Goal: Check status: Check status

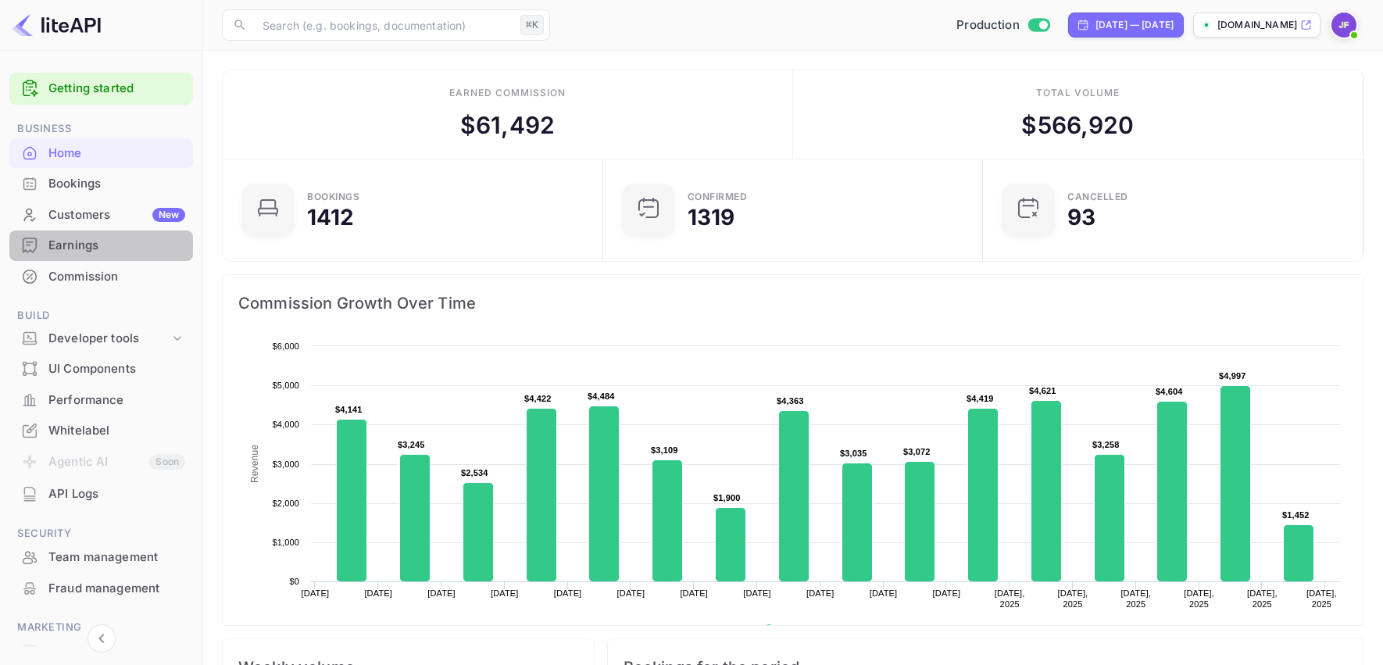
click at [77, 247] on div "Earnings" at bounding box center [116, 246] width 137 height 18
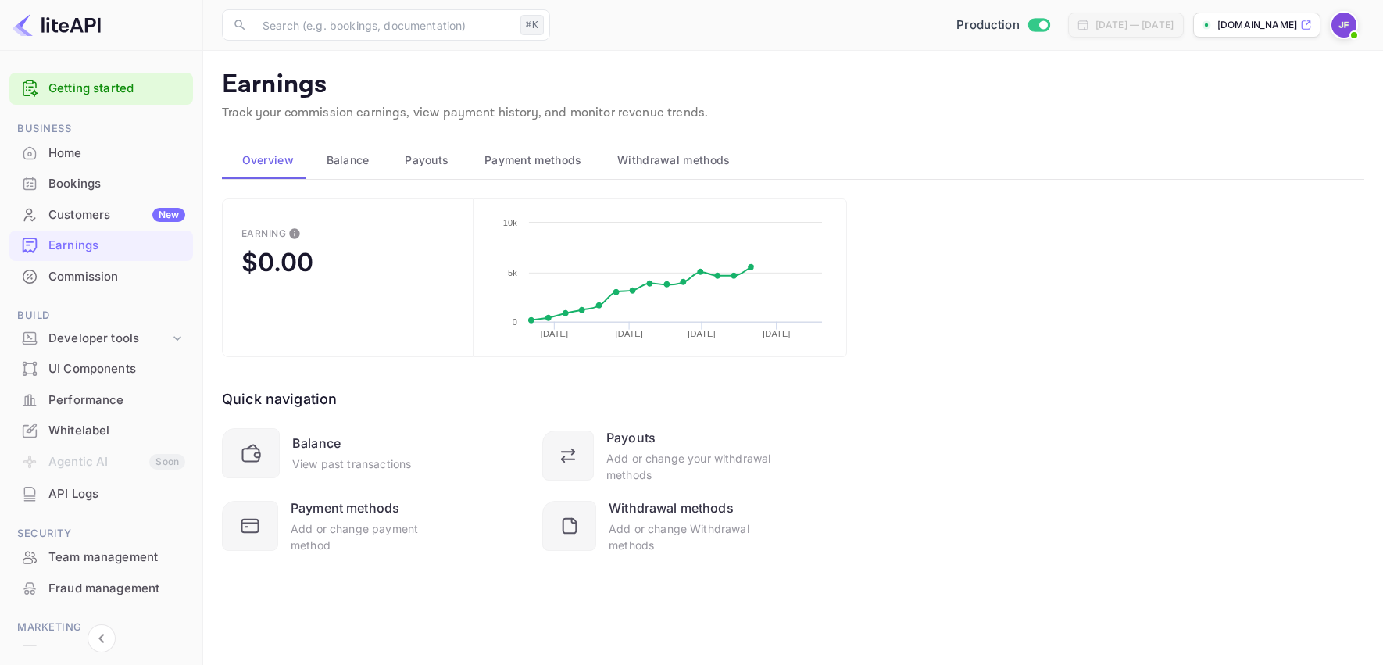
click at [420, 162] on span "Payouts" at bounding box center [427, 160] width 44 height 19
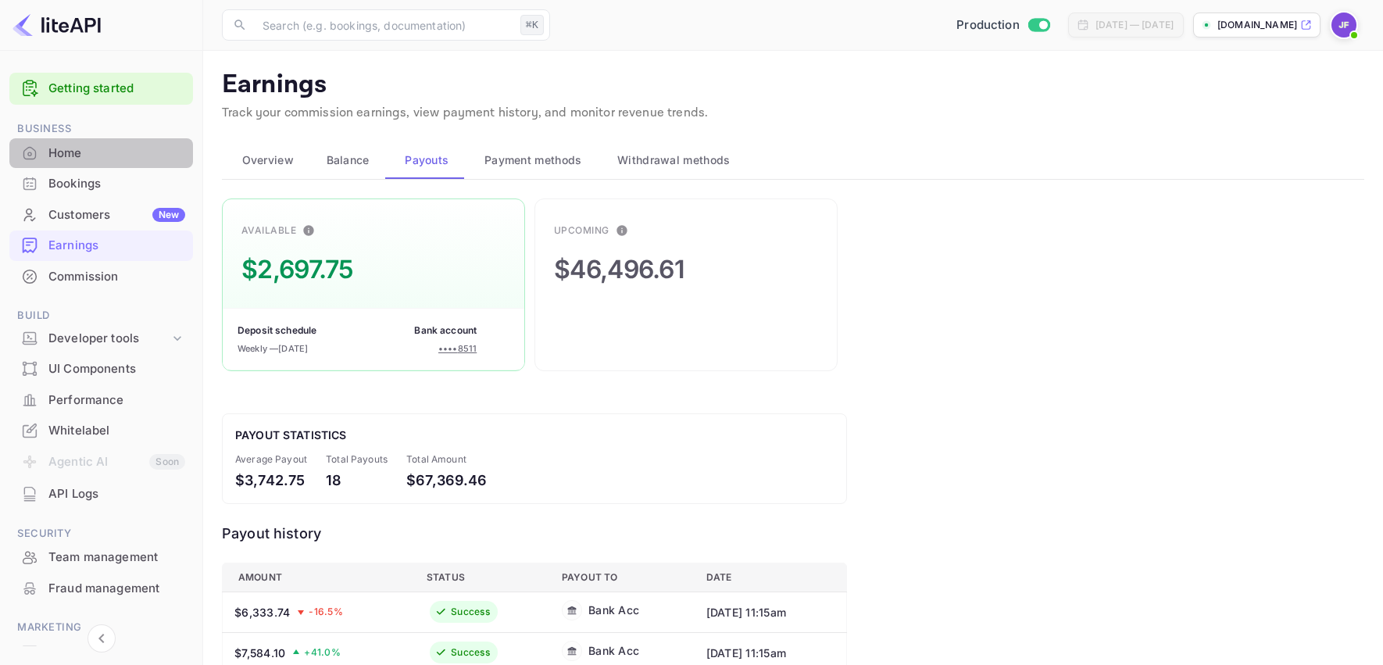
click at [67, 162] on div "Home" at bounding box center [116, 154] width 137 height 18
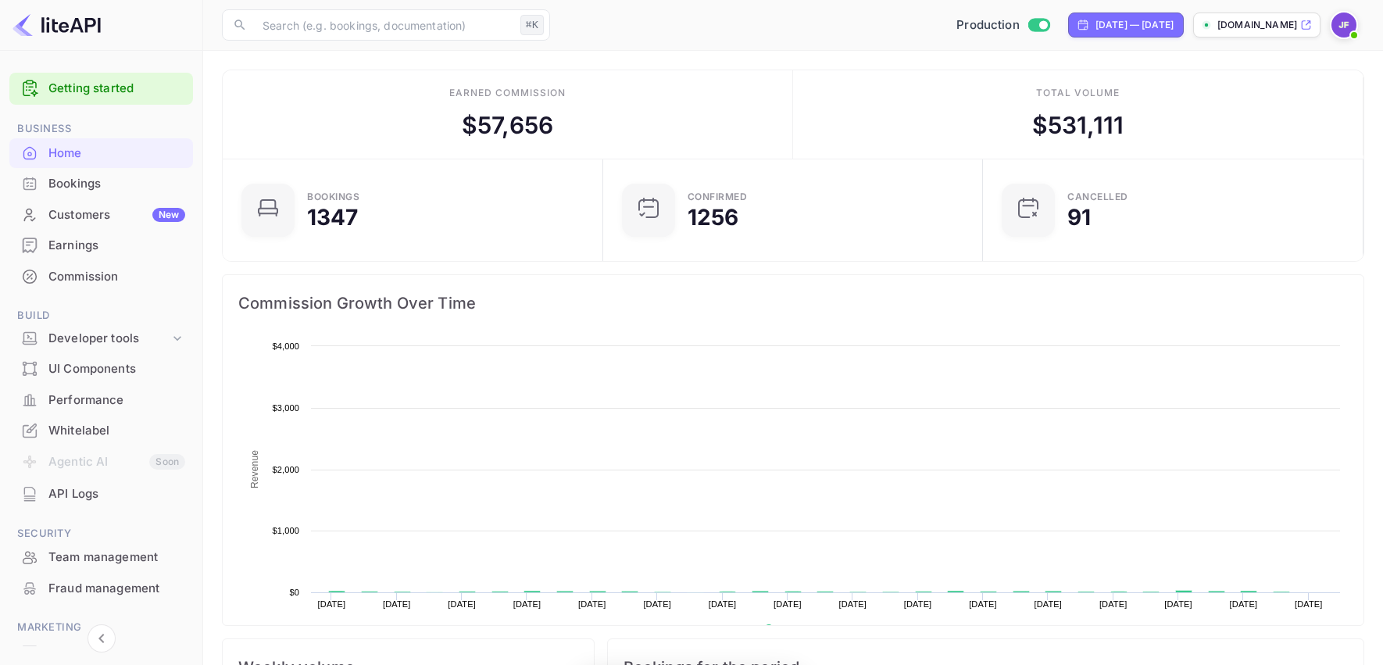
scroll to position [1, 1]
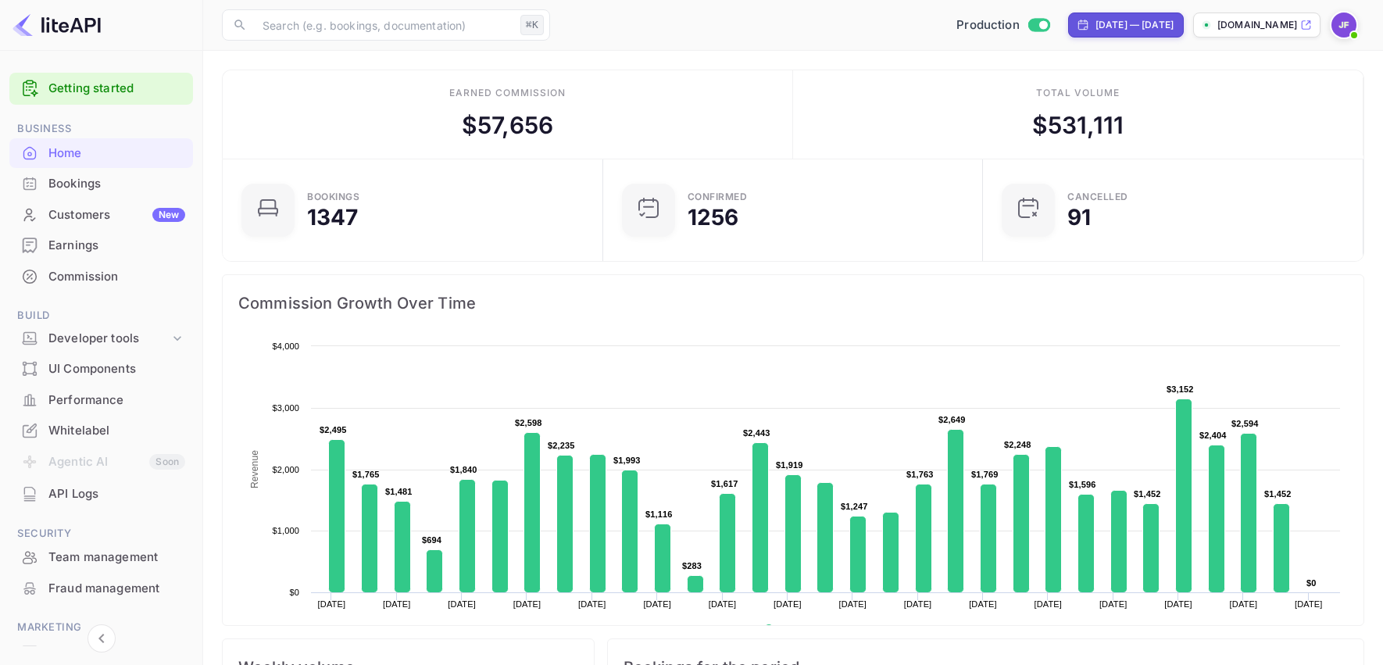
click at [1095, 30] on div "[DATE] — [DATE]" at bounding box center [1134, 25] width 78 height 14
select select "6"
select select "2025"
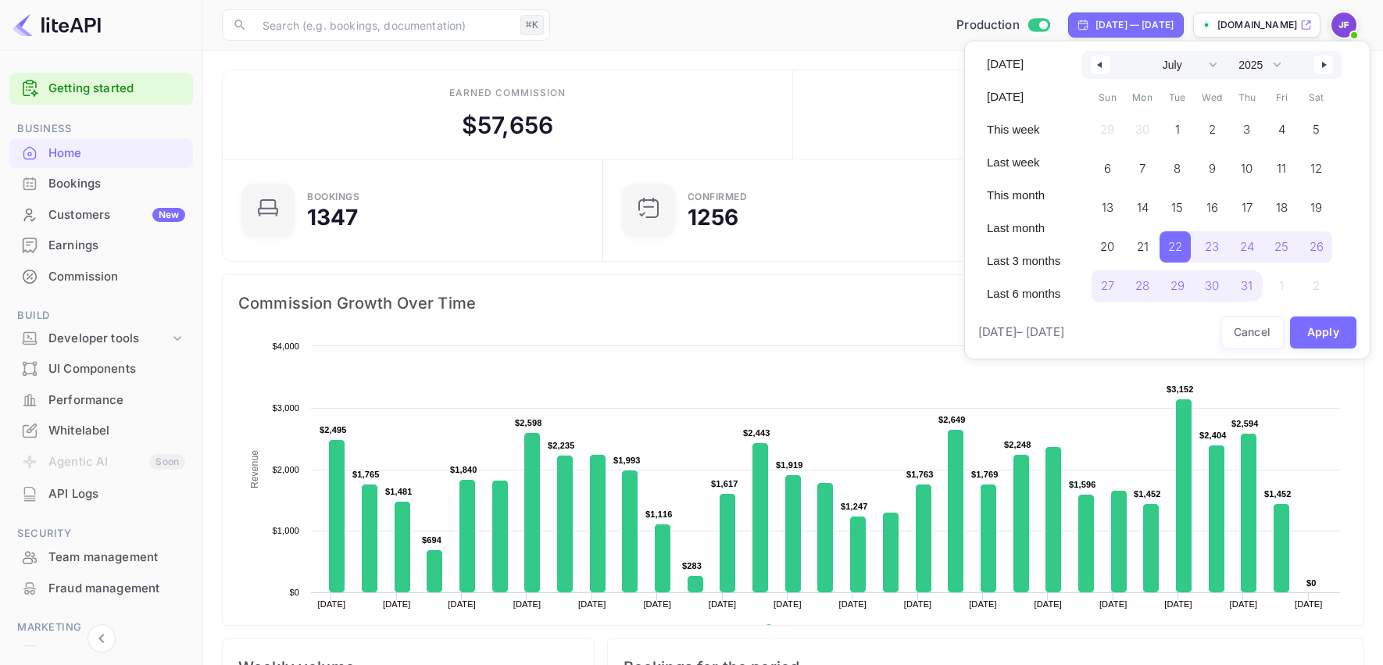
scroll to position [1, 0]
drag, startPoint x: 1184, startPoint y: 252, endPoint x: 1239, endPoint y: 195, distance: 79.0
click at [1182, 252] on span "22" at bounding box center [1175, 247] width 14 height 28
click at [1328, 66] on icon "button" at bounding box center [1326, 65] width 8 height 6
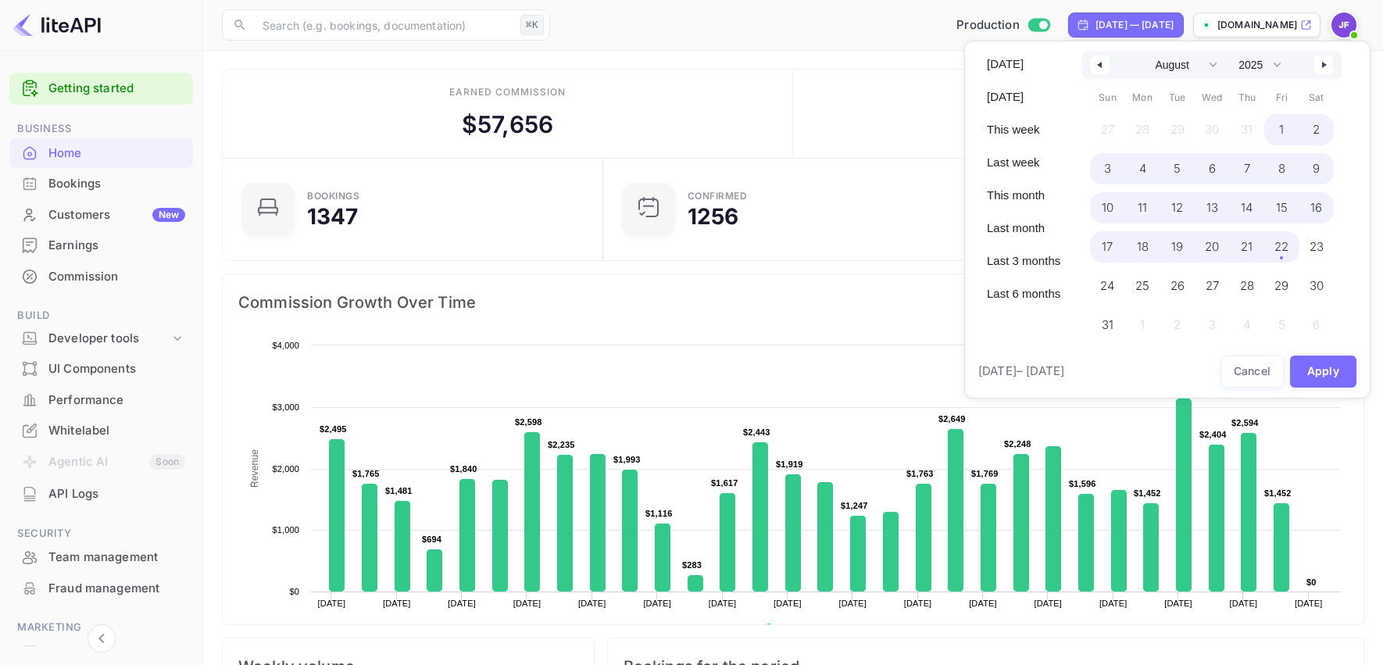
drag, startPoint x: 1278, startPoint y: 248, endPoint x: 1309, endPoint y: 366, distance: 122.0
click at [1278, 248] on span "22" at bounding box center [1281, 246] width 35 height 31
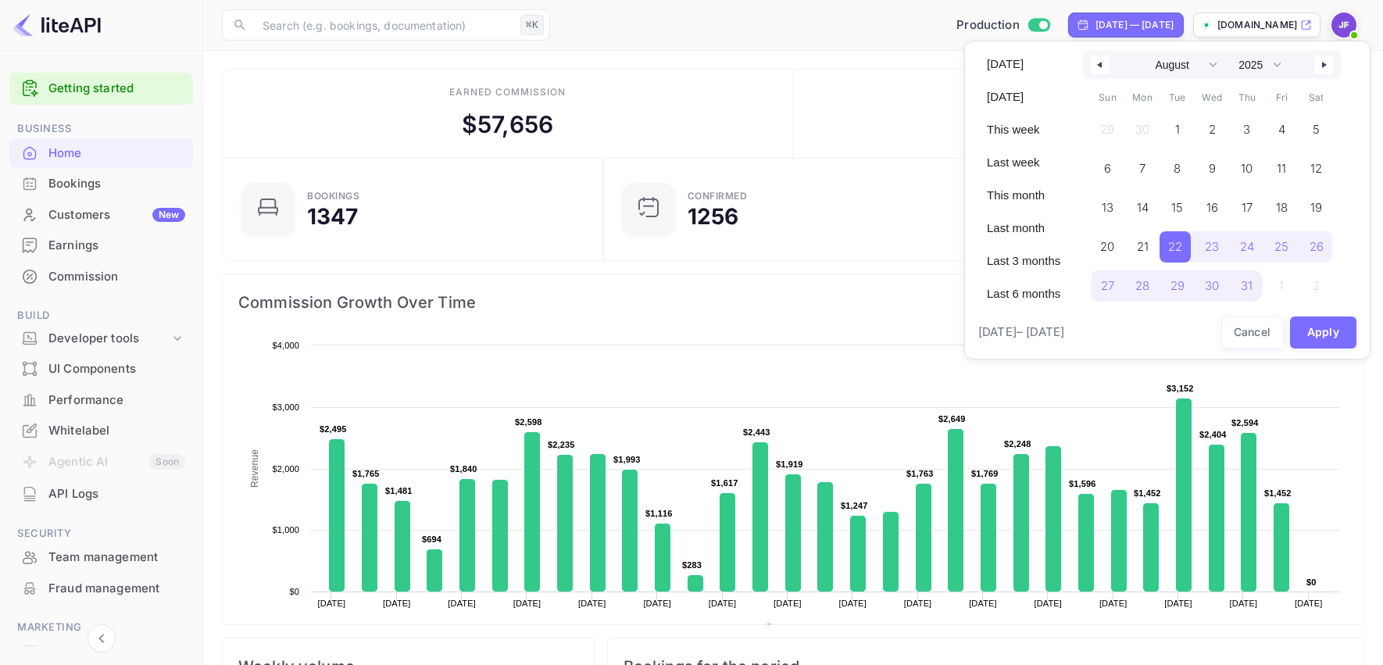
select select "6"
click at [1319, 333] on button "Apply" at bounding box center [1323, 332] width 67 height 32
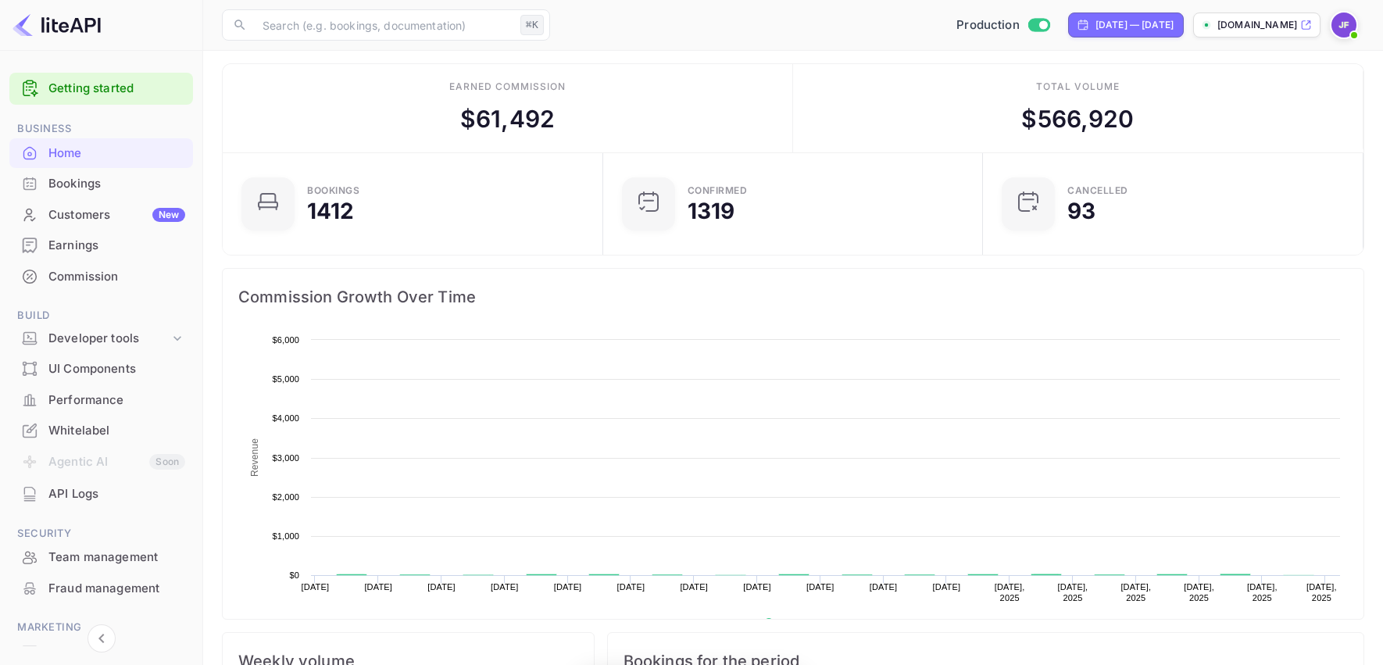
scroll to position [254, 370]
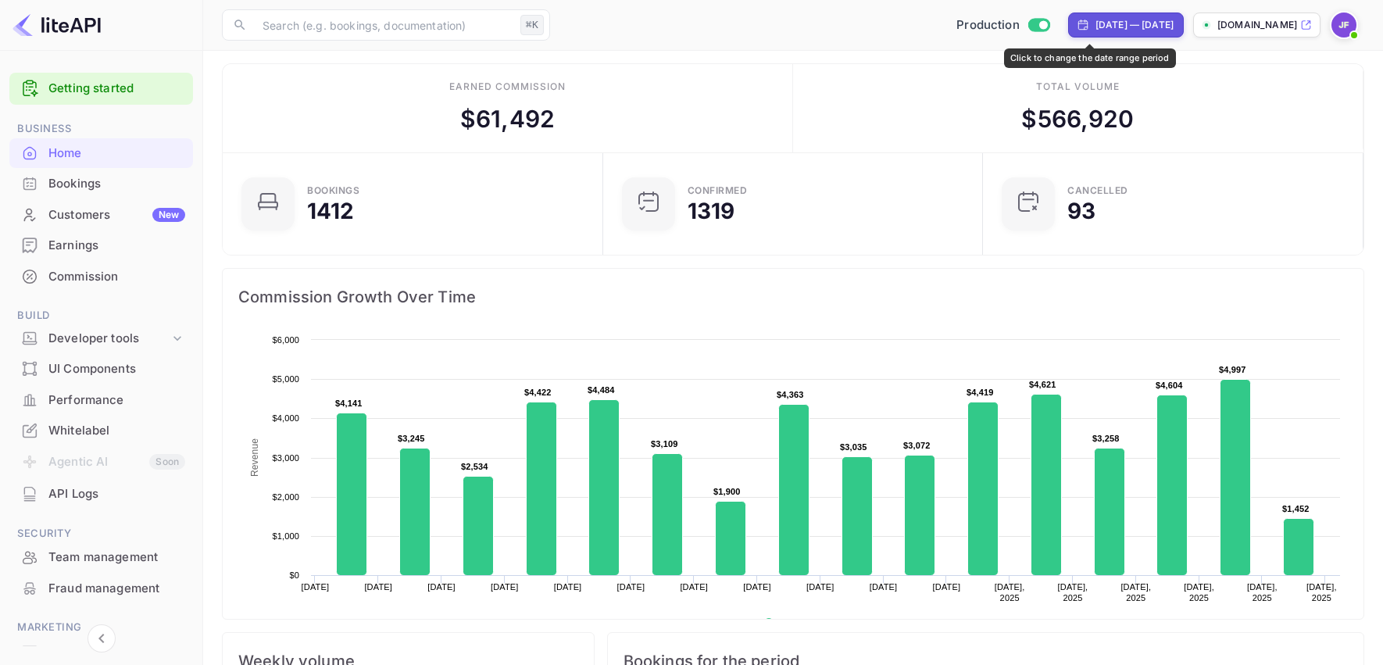
click at [1095, 23] on div "[DATE] — [DATE]" at bounding box center [1134, 25] width 78 height 14
select select "6"
select select "2025"
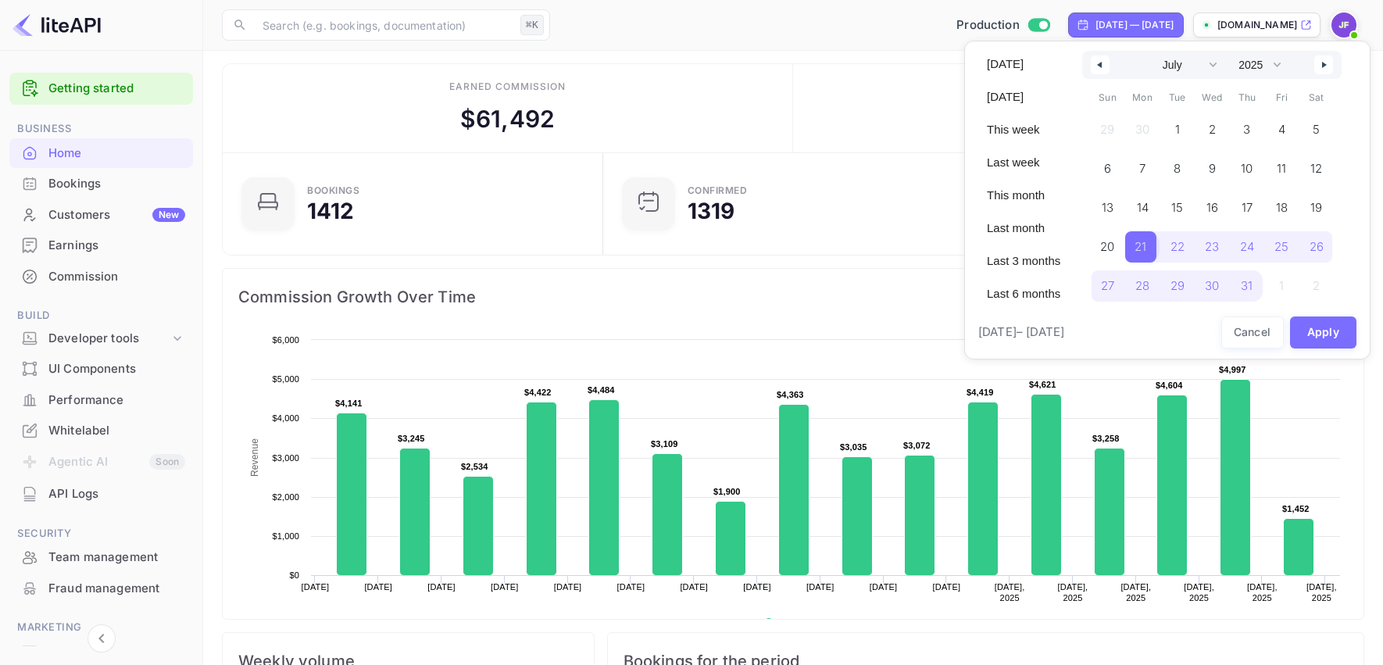
click at [1160, 242] on button "21" at bounding box center [1142, 242] width 35 height 31
click at [1171, 241] on span "22" at bounding box center [1174, 246] width 31 height 31
click at [1330, 64] on icon "button" at bounding box center [1326, 65] width 8 height 6
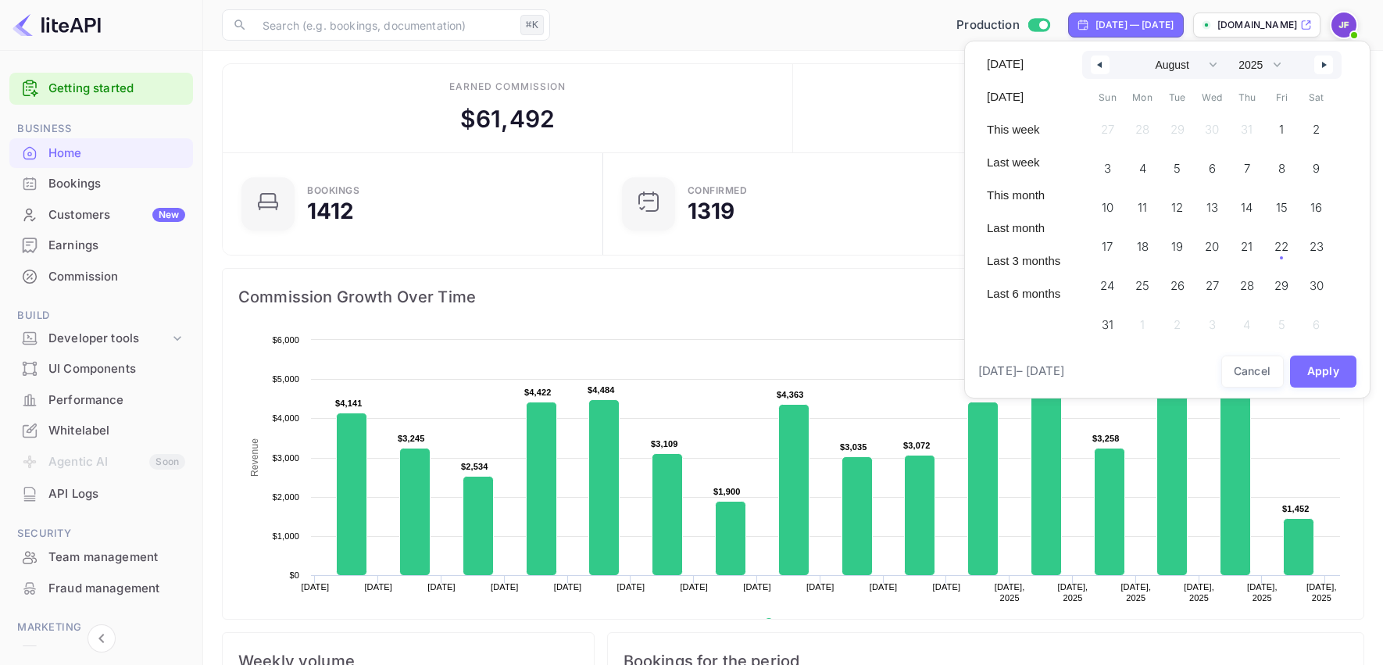
drag, startPoint x: 1101, startPoint y: 62, endPoint x: 1118, endPoint y: 88, distance: 31.6
click at [1101, 62] on button "button" at bounding box center [1100, 64] width 19 height 19
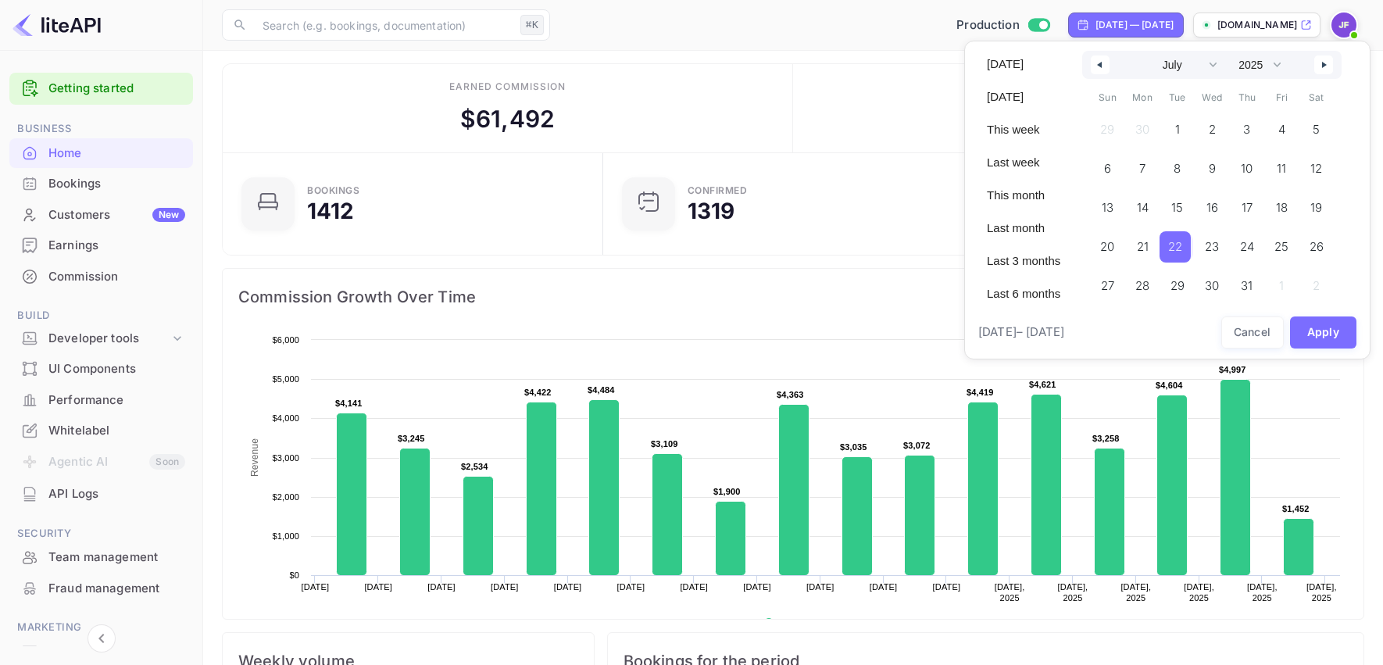
drag, startPoint x: 1180, startPoint y: 249, endPoint x: 1222, endPoint y: 246, distance: 42.3
click at [1180, 249] on span "22" at bounding box center [1175, 247] width 14 height 28
drag, startPoint x: 1326, startPoint y: 62, endPoint x: 1326, endPoint y: 88, distance: 26.6
click at [1327, 61] on button "button" at bounding box center [1323, 64] width 19 height 19
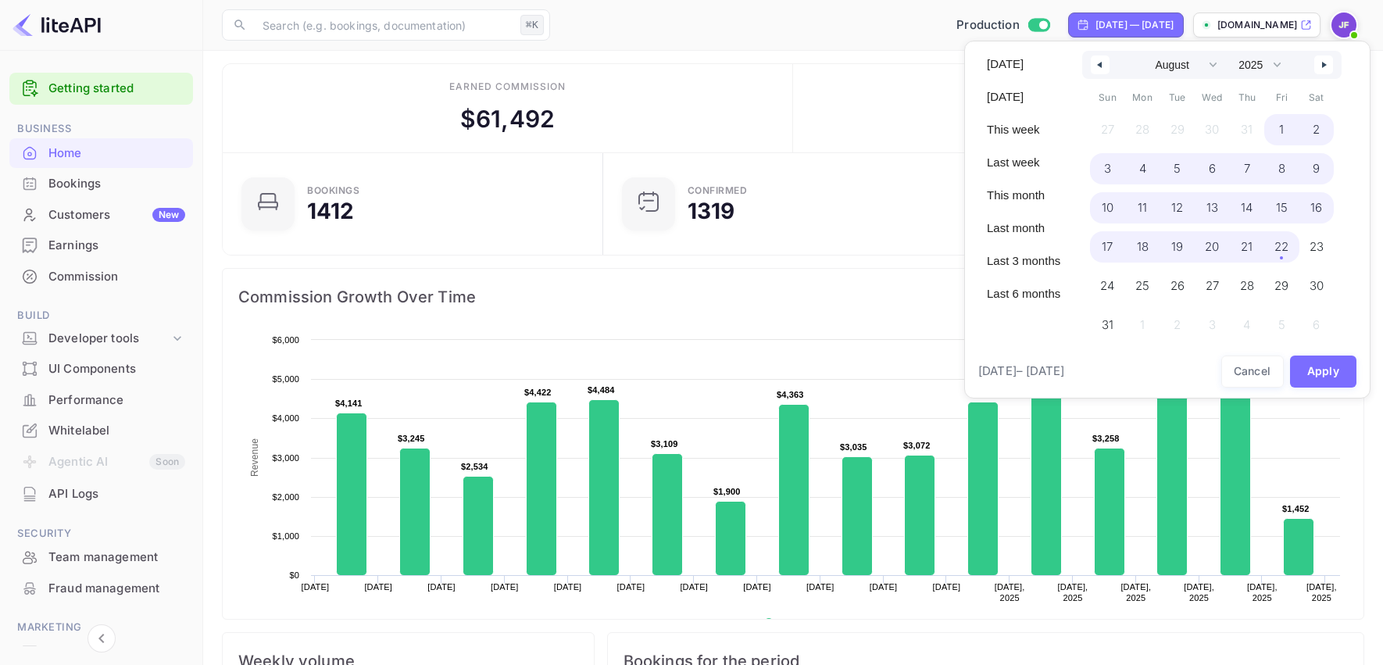
click at [1282, 243] on span "22" at bounding box center [1281, 247] width 14 height 28
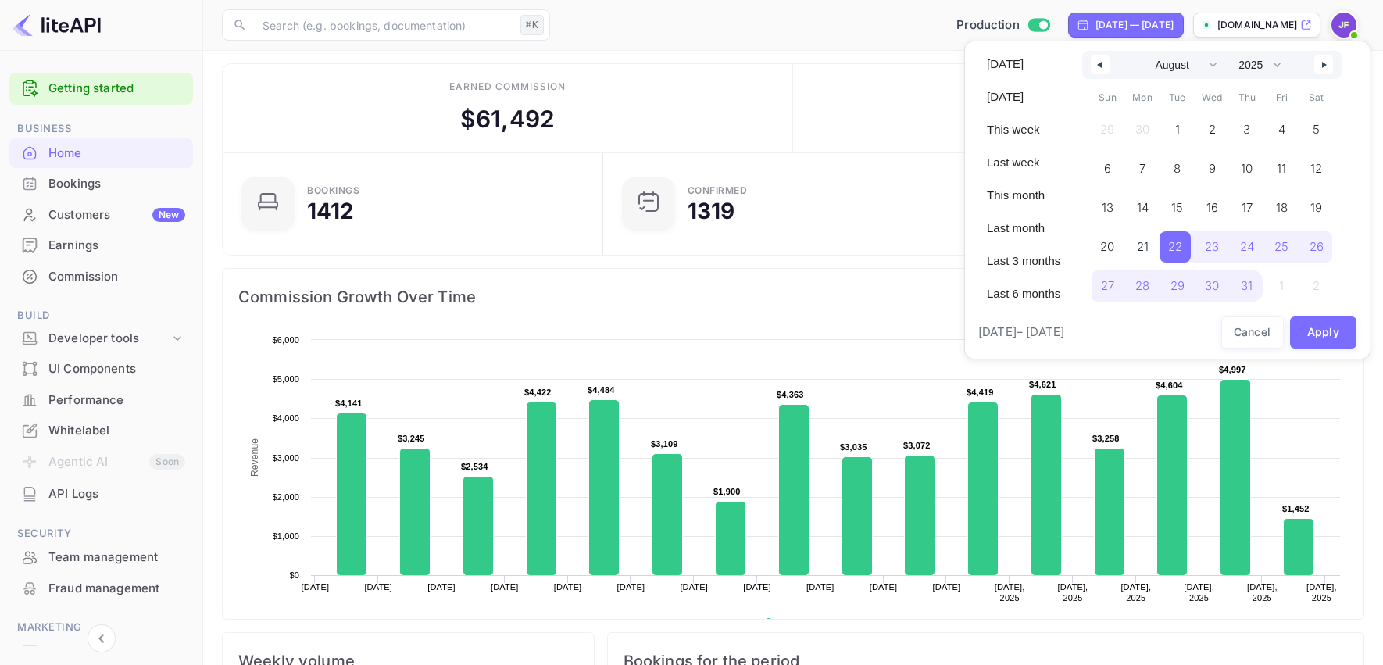
select select "6"
click at [1334, 331] on button "Apply" at bounding box center [1323, 332] width 67 height 32
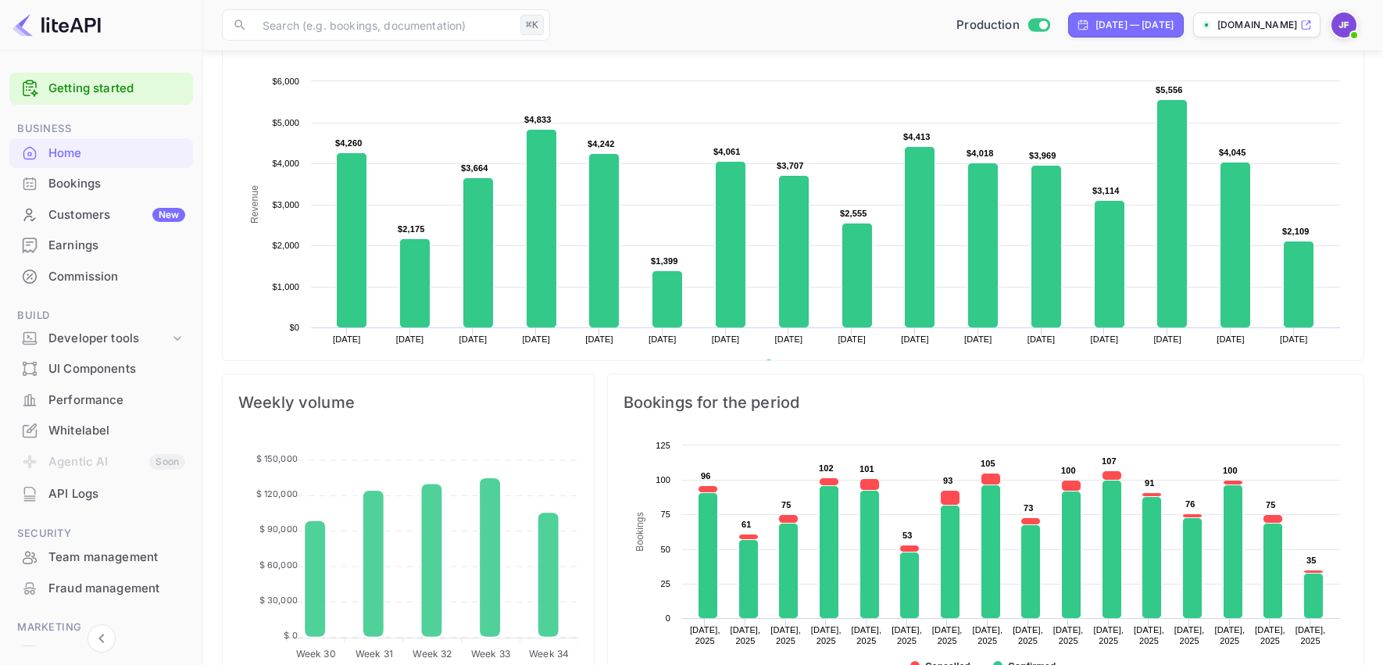
scroll to position [266, 0]
